Goal: Find specific page/section: Find specific page/section

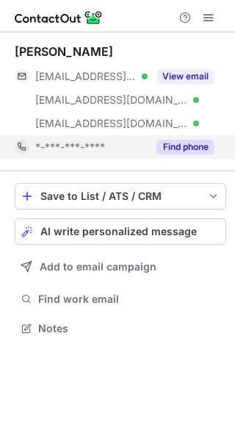
scroll to position [319, 235]
